Goal: Task Accomplishment & Management: Complete application form

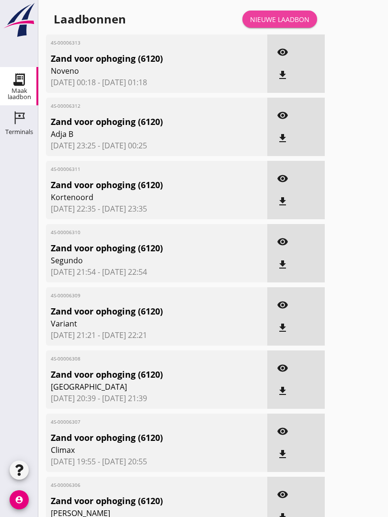
click at [280, 22] on link "Nieuwe laadbon" at bounding box center [279, 19] width 75 height 17
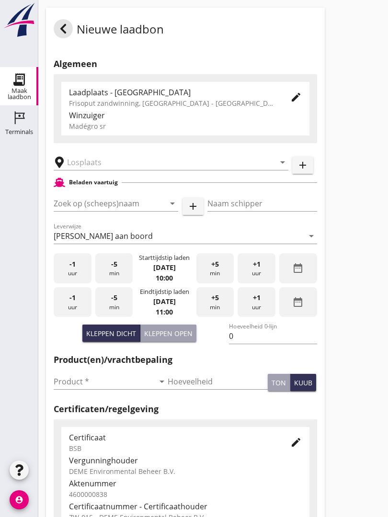
click at [106, 167] on input "text" at bounding box center [164, 162] width 194 height 15
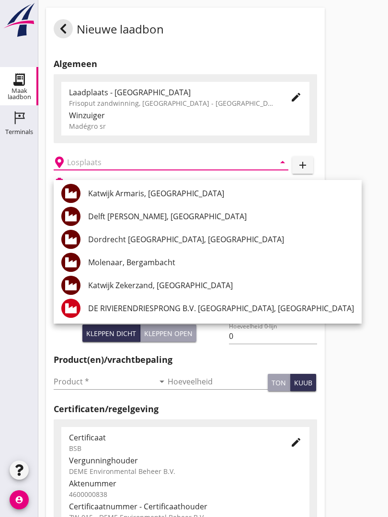
scroll to position [48, 0]
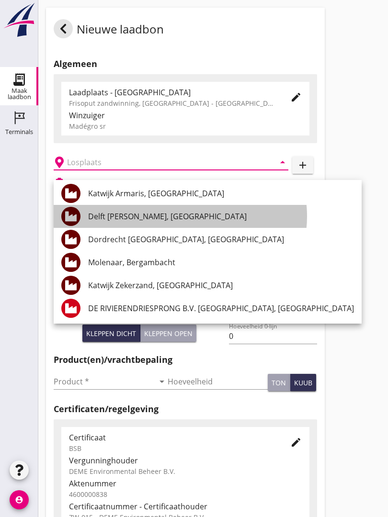
click at [168, 213] on div "Delft [PERSON_NAME], [GEOGRAPHIC_DATA]" at bounding box center [221, 216] width 266 height 11
type input "Delft [PERSON_NAME], [GEOGRAPHIC_DATA]"
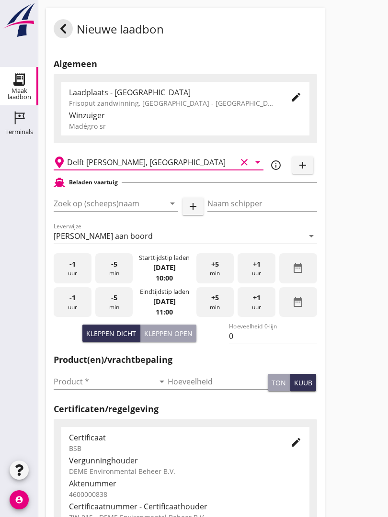
click at [139, 211] on input "Zoek op (scheeps)naam" at bounding box center [103, 203] width 98 height 15
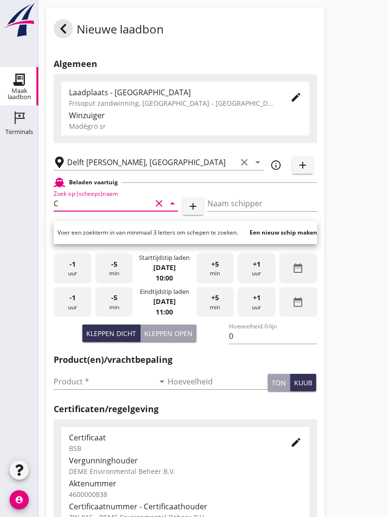
type input "C"
click at [178, 167] on input "Delft [PERSON_NAME], [GEOGRAPHIC_DATA]" at bounding box center [151, 162] width 169 height 15
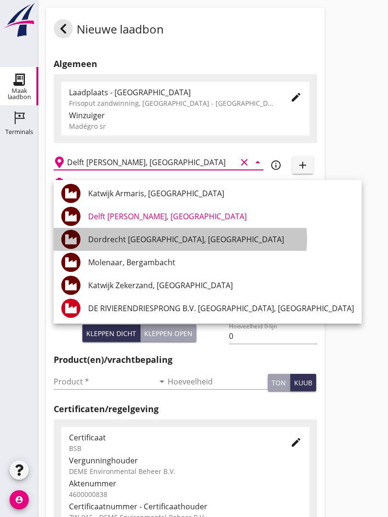
click at [202, 233] on div "Dordrecht [GEOGRAPHIC_DATA], [GEOGRAPHIC_DATA]" at bounding box center [221, 239] width 266 height 23
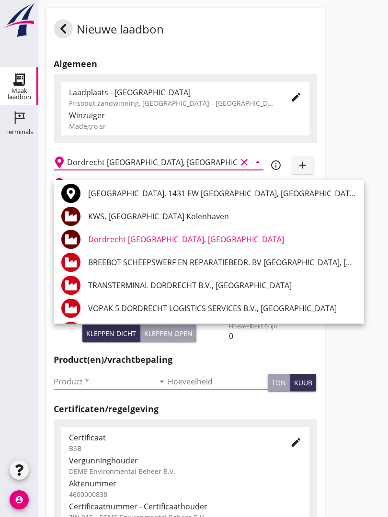
type input "Dordrecht [GEOGRAPHIC_DATA], [GEOGRAPHIC_DATA]"
click at [370, 137] on div "Nieuwe laadbon Algemeen Laadplaats - [GEOGRAPHIC_DATA] Frisoput zandwinning, [G…" at bounding box center [212, 338] width 349 height 676
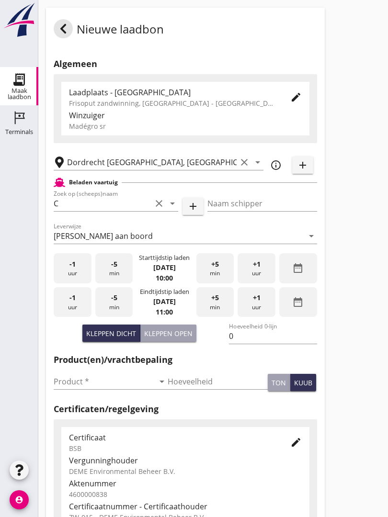
click at [96, 210] on input "C" at bounding box center [103, 203] width 98 height 15
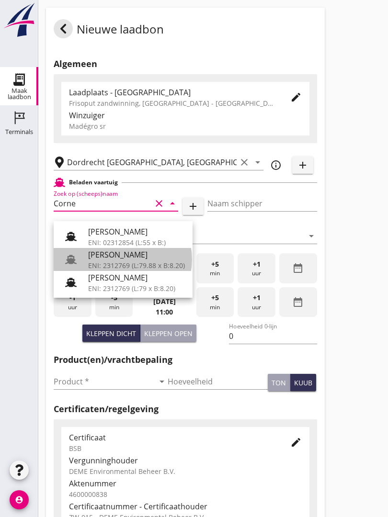
click at [126, 253] on div "[PERSON_NAME]" at bounding box center [136, 254] width 97 height 11
type input "[PERSON_NAME]"
type input "718"
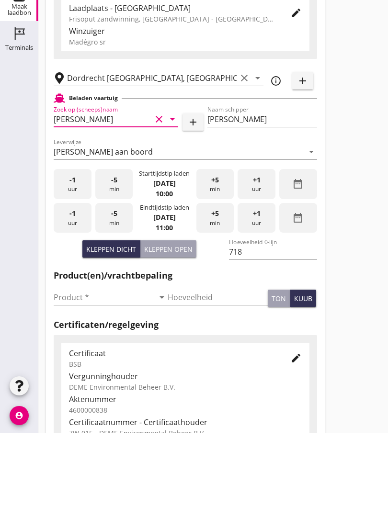
click at [75, 374] on input "Product *" at bounding box center [104, 381] width 100 height 15
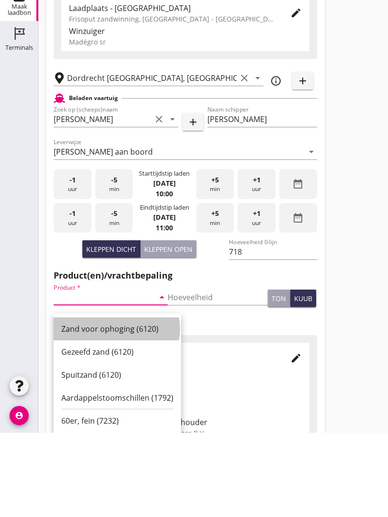
click at [115, 407] on div "Zand voor ophoging (6120)" at bounding box center [117, 412] width 112 height 11
type input "Zand voor ophoging (6120)"
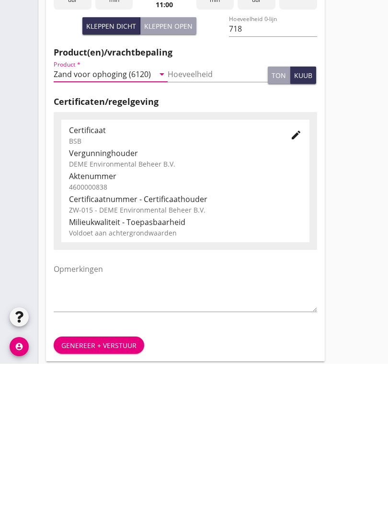
scroll to position [167, 0]
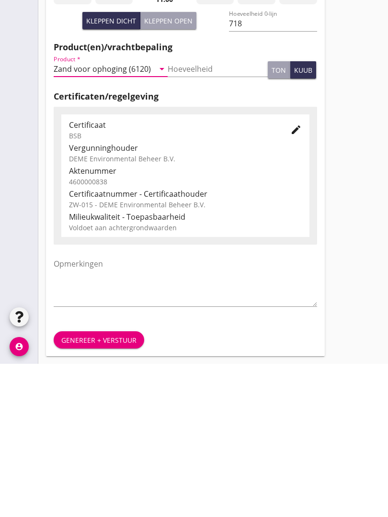
click at [109, 484] on button "Genereer + verstuur" at bounding box center [99, 492] width 90 height 17
